Goal: Transaction & Acquisition: Purchase product/service

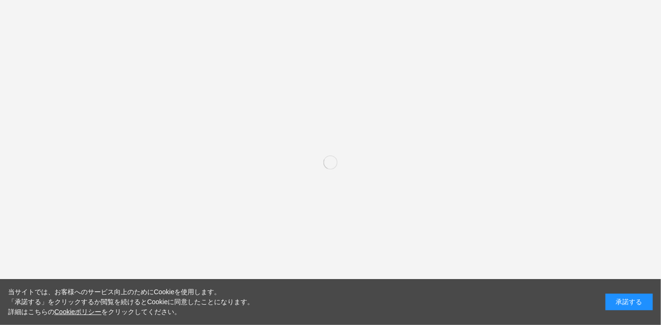
click at [635, 300] on div "承諾する" at bounding box center [629, 302] width 47 height 17
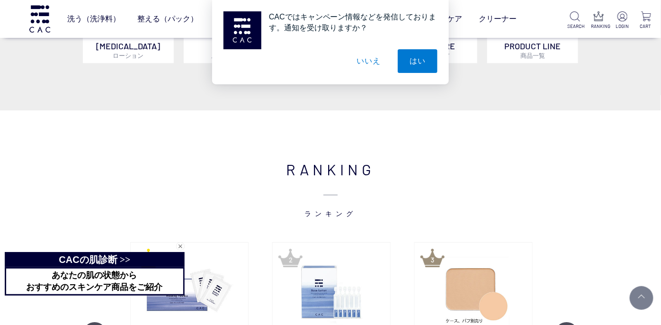
scroll to position [552, 0]
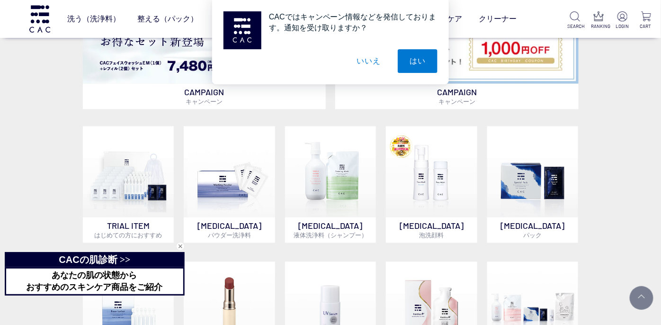
click at [373, 59] on button "いいえ" at bounding box center [368, 61] width 47 height 24
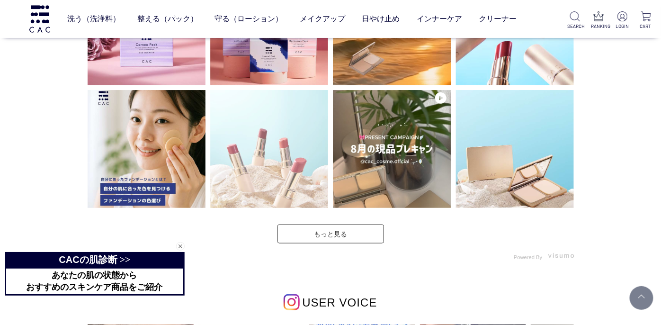
scroll to position [2448, 0]
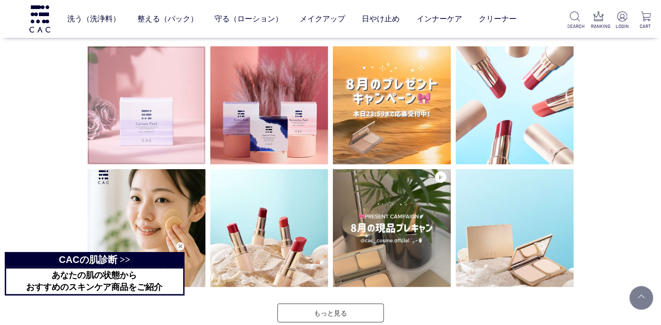
click at [168, 118] on img at bounding box center [147, 105] width 118 height 118
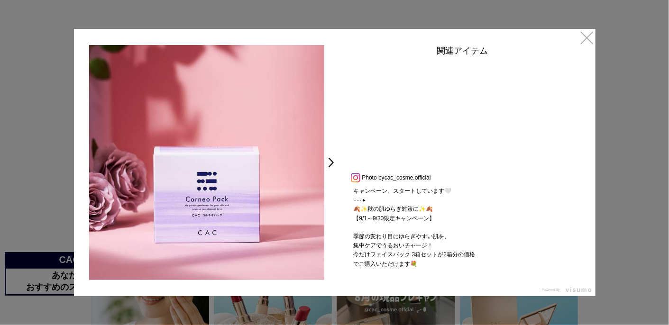
click at [41, 150] on div at bounding box center [334, 162] width 669 height 325
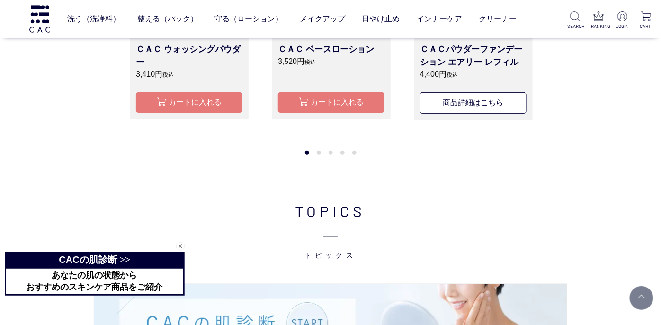
scroll to position [1024, 0]
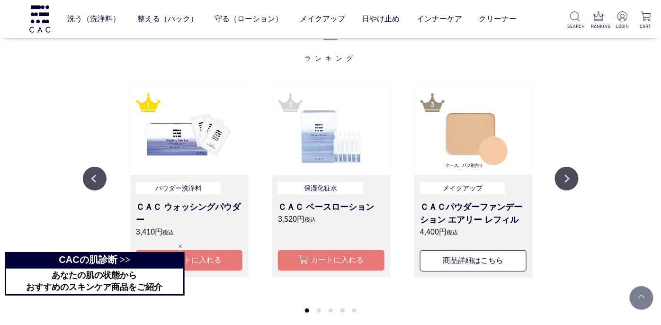
click at [329, 140] on img at bounding box center [332, 131] width 118 height 88
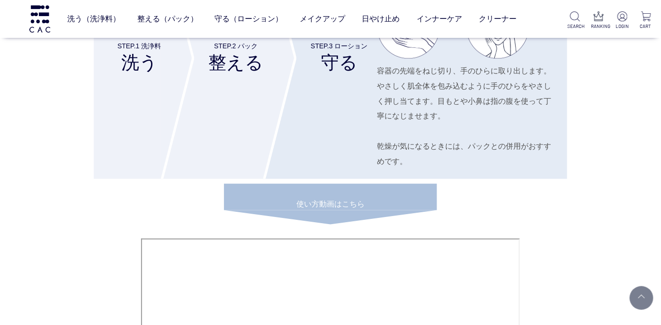
scroll to position [4185, 0]
